Goal: Entertainment & Leisure: Consume media (video, audio)

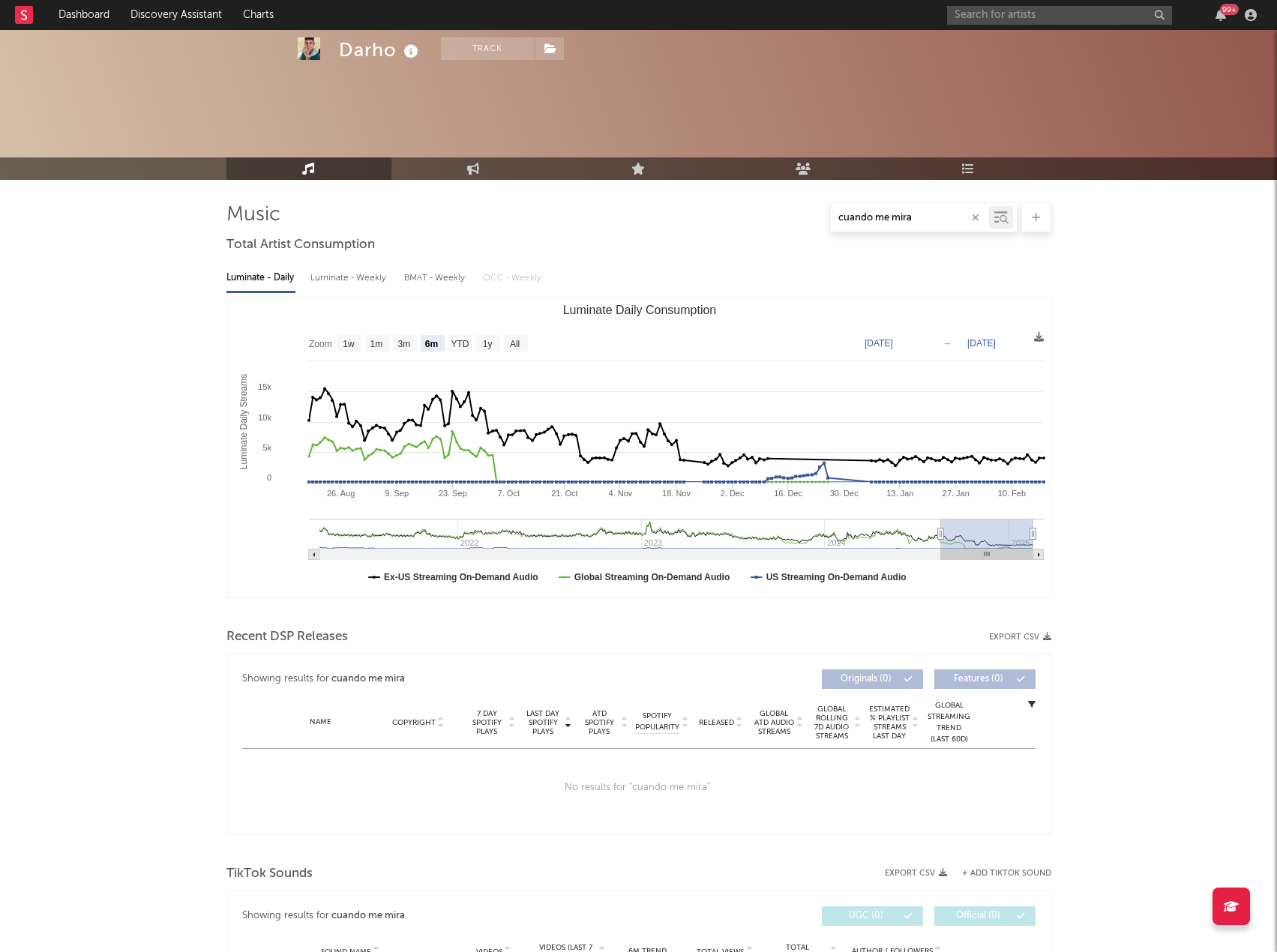
select select "6m"
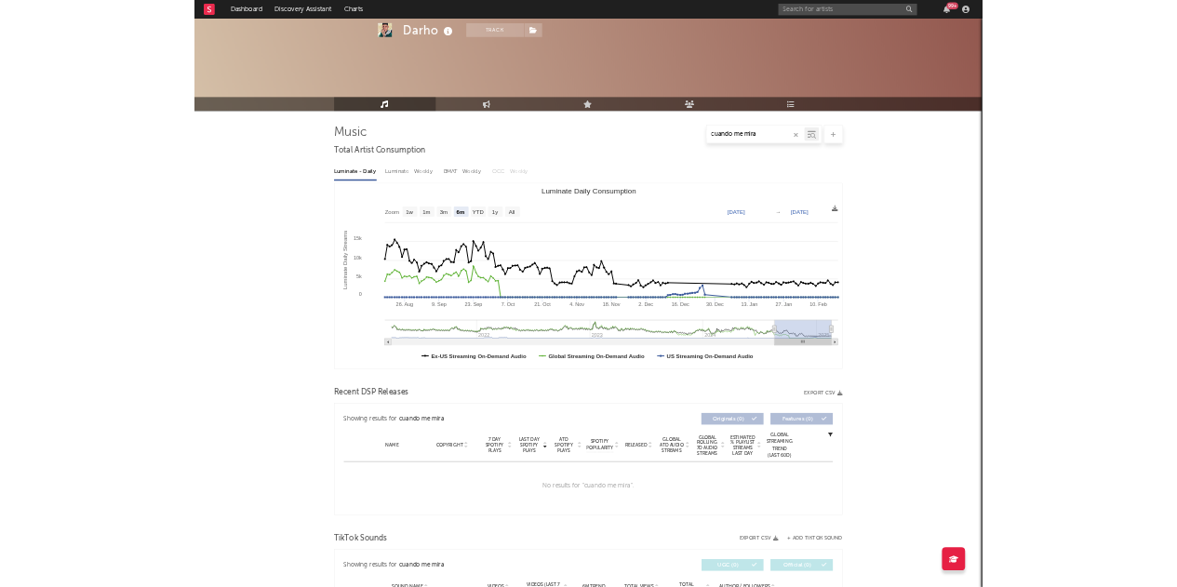
scroll to position [806, 0]
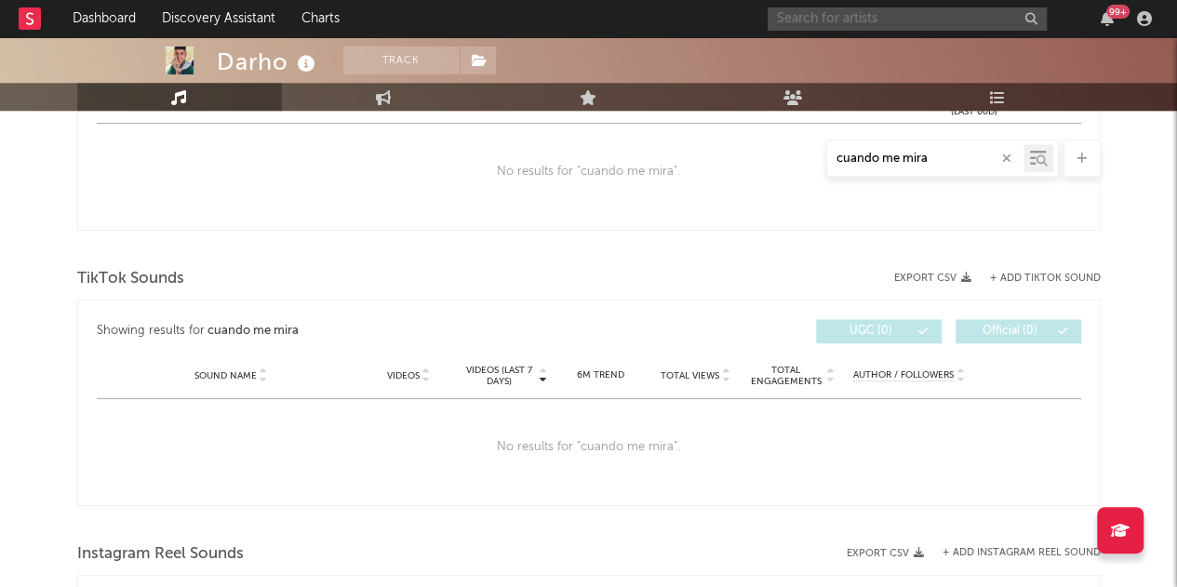
click at [841, 8] on input "text" at bounding box center [906, 18] width 279 height 23
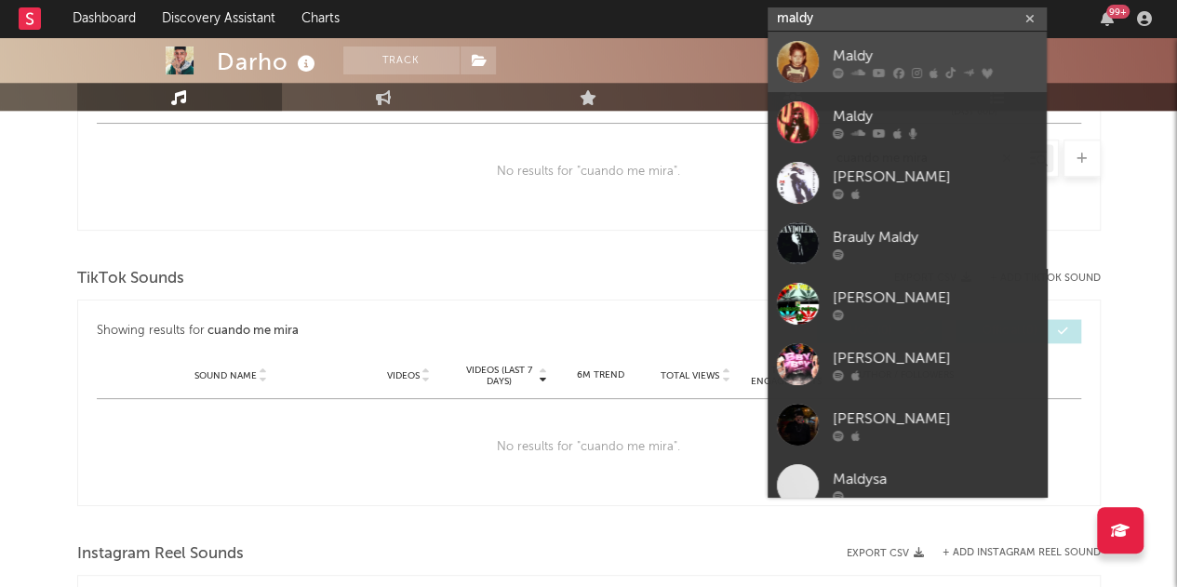
type input "maldy"
click at [846, 52] on div "Maldy" at bounding box center [935, 56] width 205 height 22
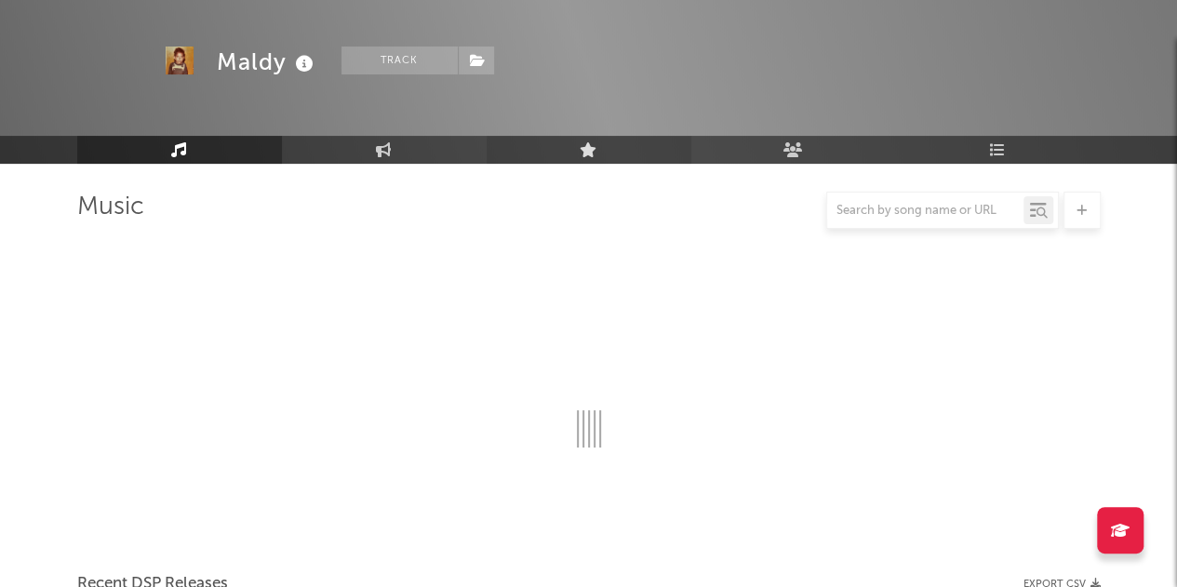
scroll to position [806, 0]
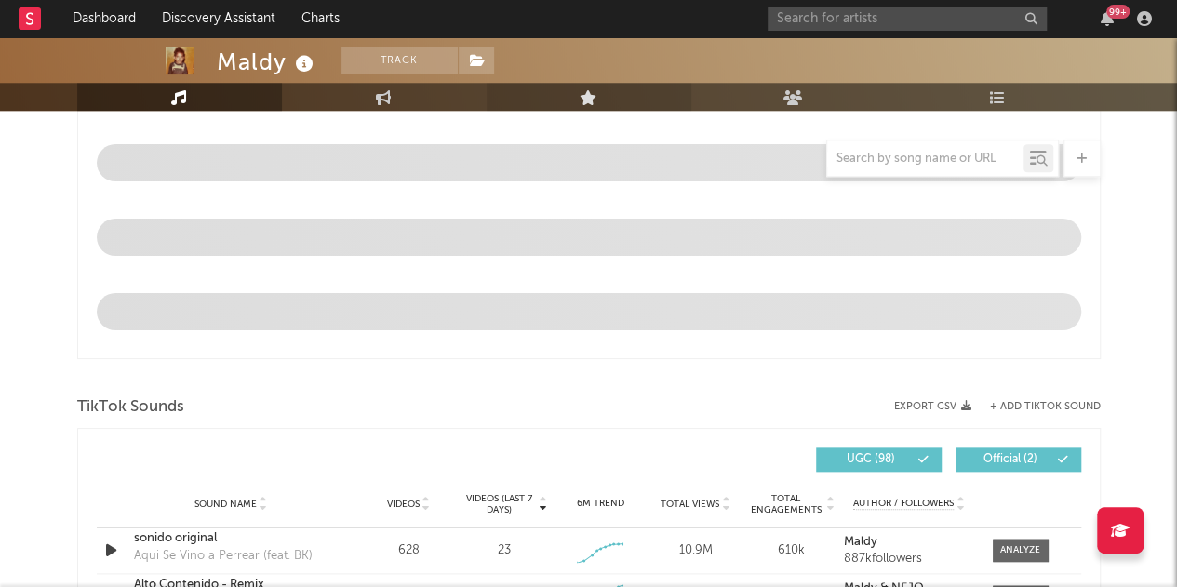
select select "6m"
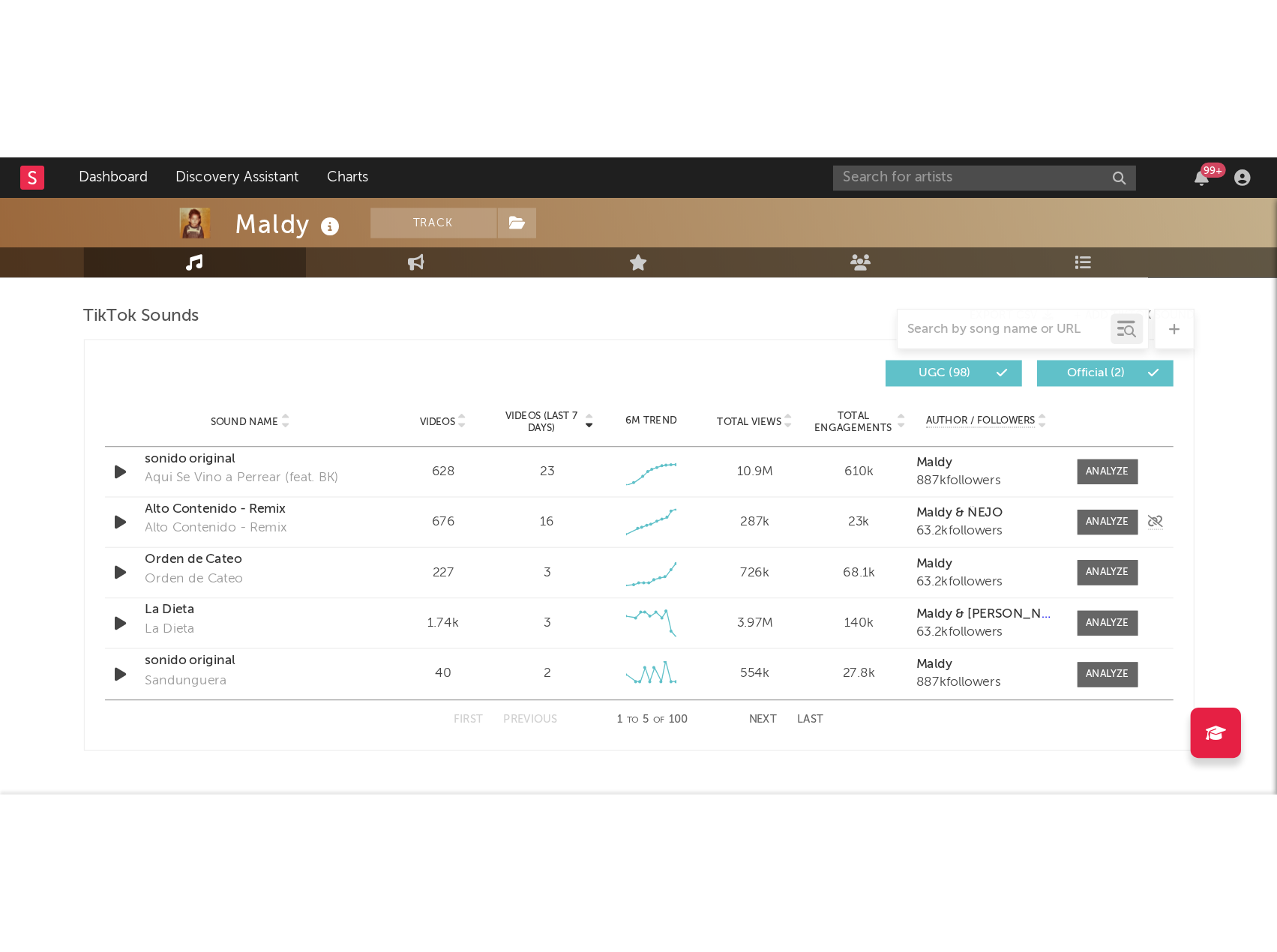
scroll to position [1009, 0]
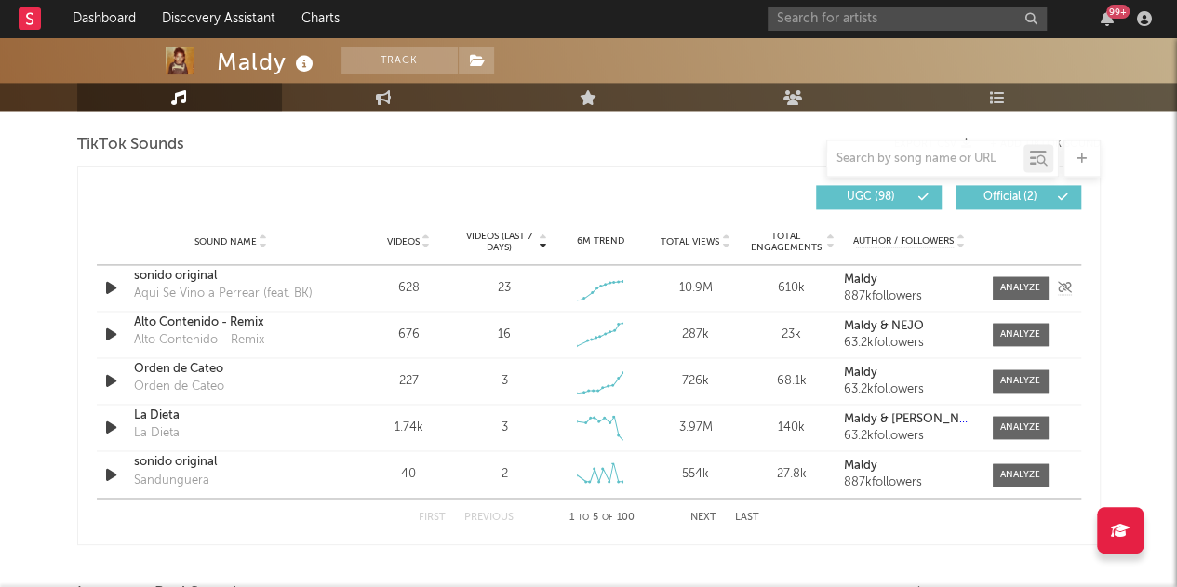
click at [106, 286] on icon "button" at bounding box center [111, 287] width 20 height 23
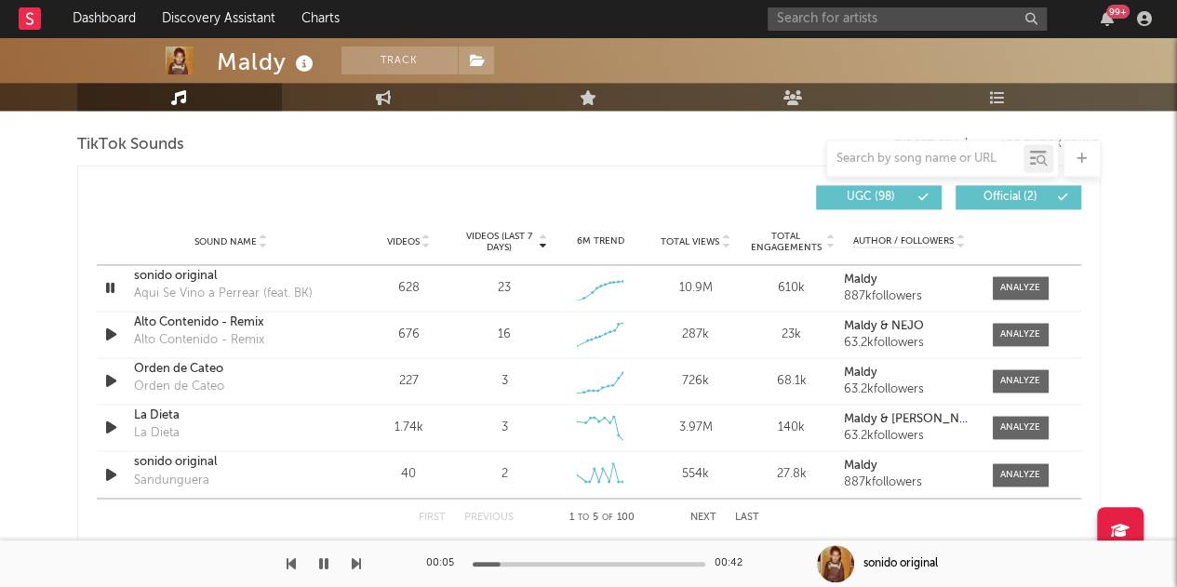
click at [525, 564] on div at bounding box center [589, 564] width 233 height 5
click at [567, 563] on div at bounding box center [589, 564] width 233 height 5
click at [606, 564] on div at bounding box center [589, 564] width 233 height 5
click at [108, 331] on icon "button" at bounding box center [111, 334] width 20 height 23
click at [509, 564] on div at bounding box center [589, 564] width 233 height 5
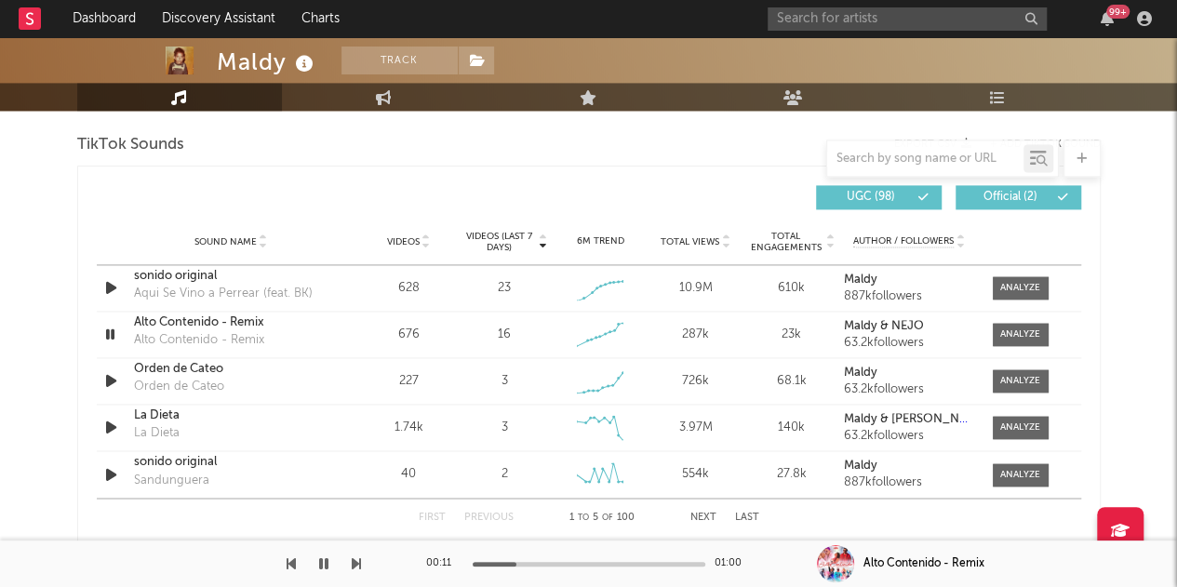
click at [564, 565] on div at bounding box center [589, 564] width 233 height 5
click at [317, 562] on button "button" at bounding box center [323, 563] width 19 height 47
